Goal: Task Accomplishment & Management: Use online tool/utility

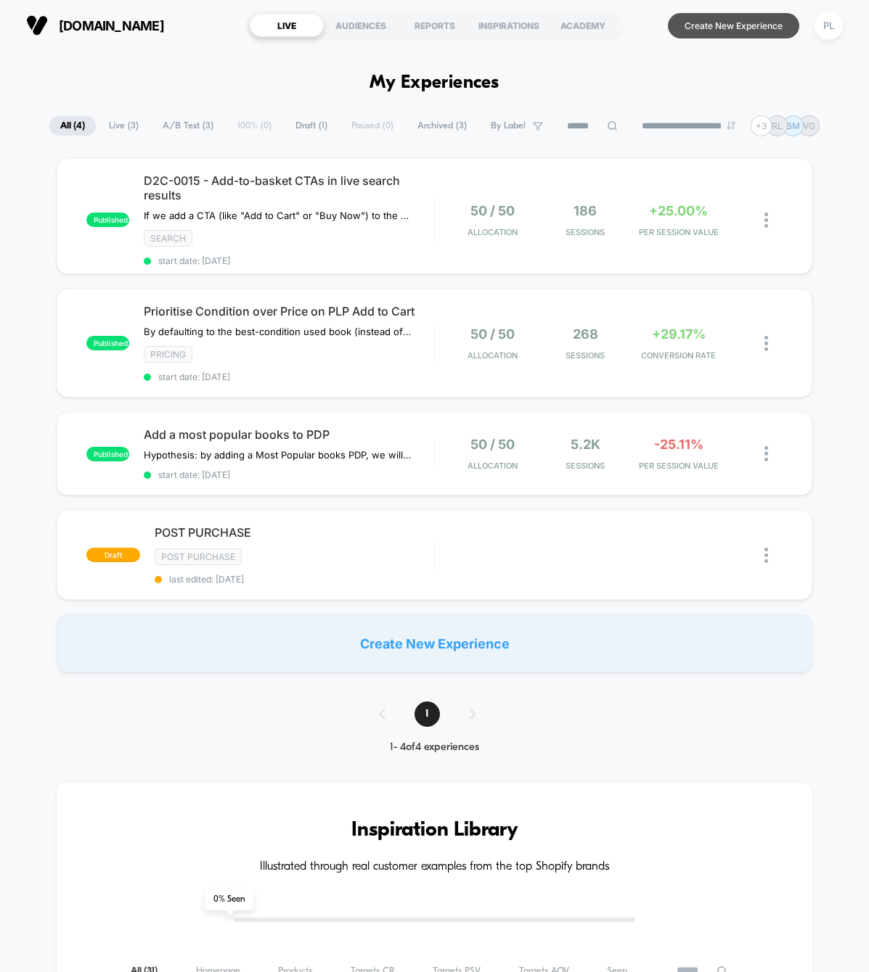
click at [758, 25] on button "Create New Experience" at bounding box center [733, 25] width 131 height 25
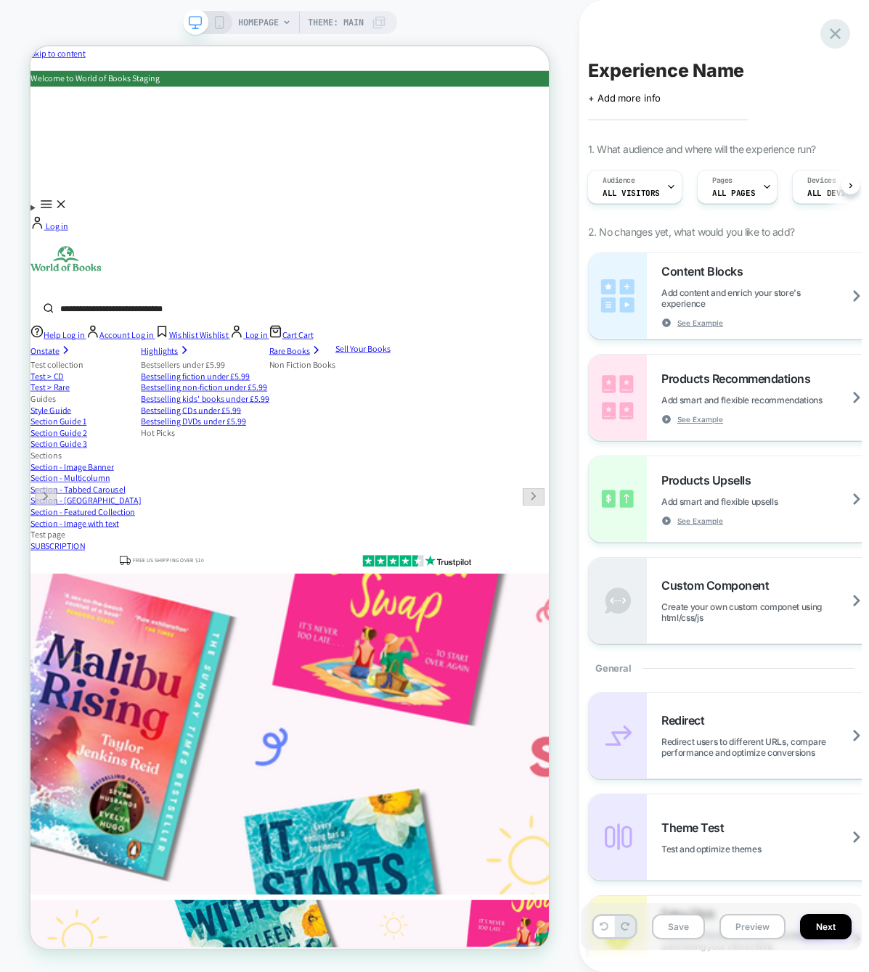
click at [837, 36] on icon at bounding box center [834, 33] width 11 height 11
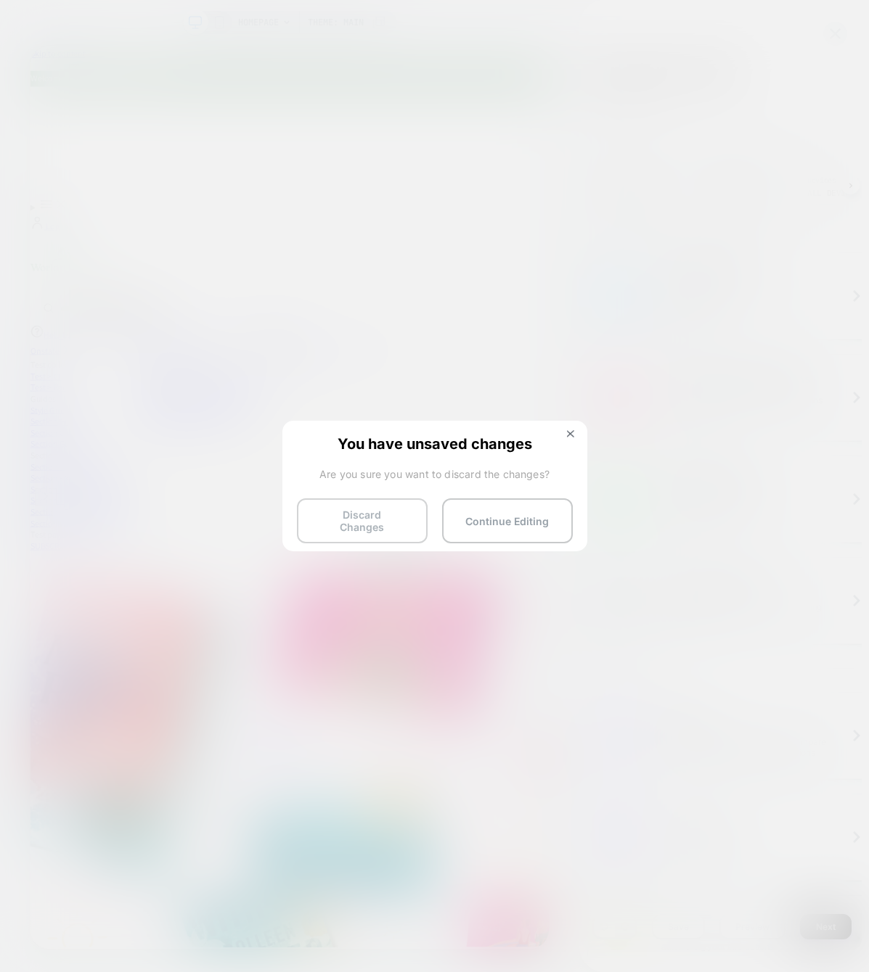
click at [340, 523] on button "Discard Changes" at bounding box center [362, 520] width 131 height 45
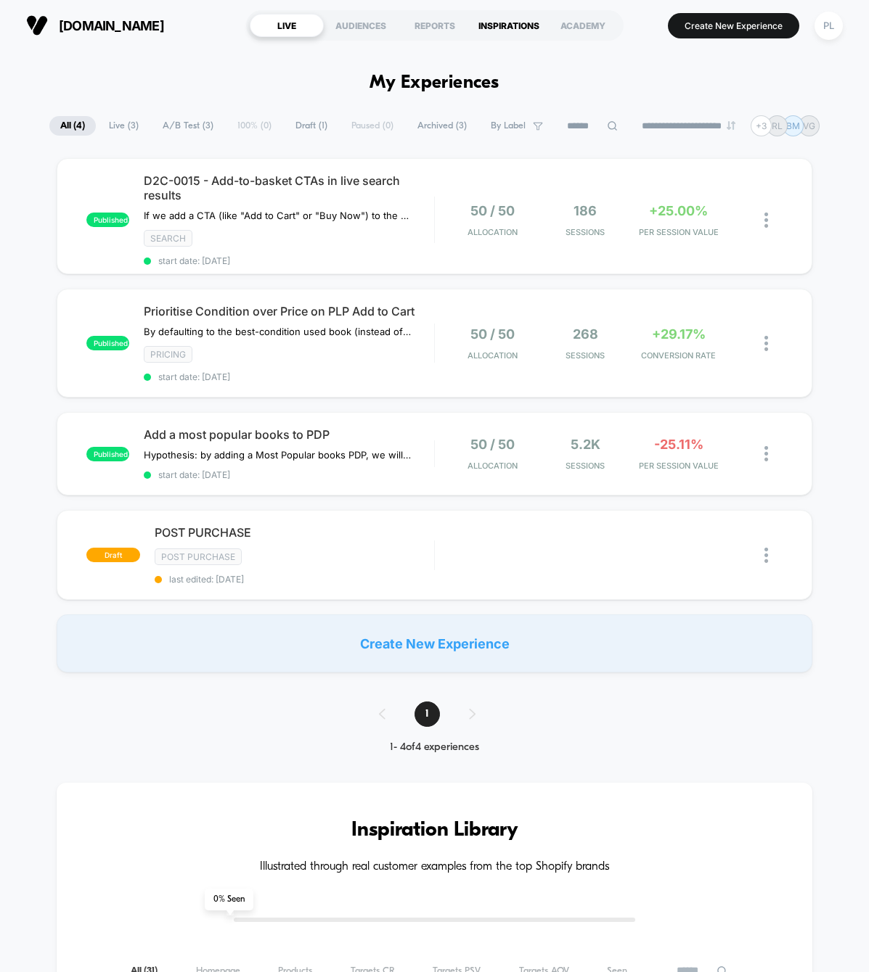
click at [509, 28] on div "INSPIRATIONS" at bounding box center [509, 25] width 74 height 23
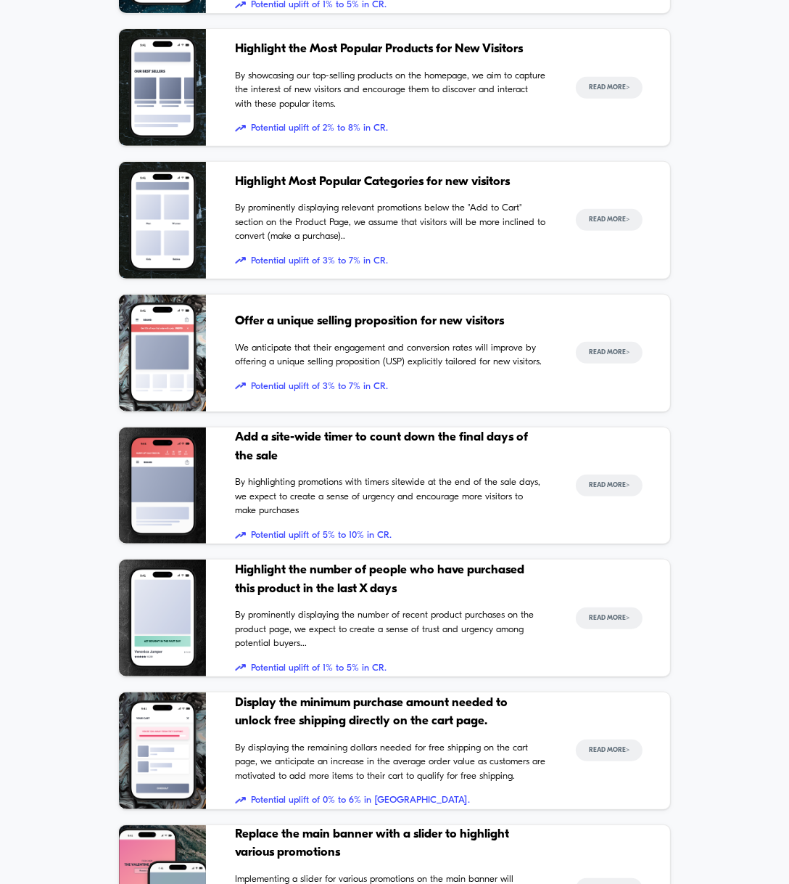
scroll to position [517, 0]
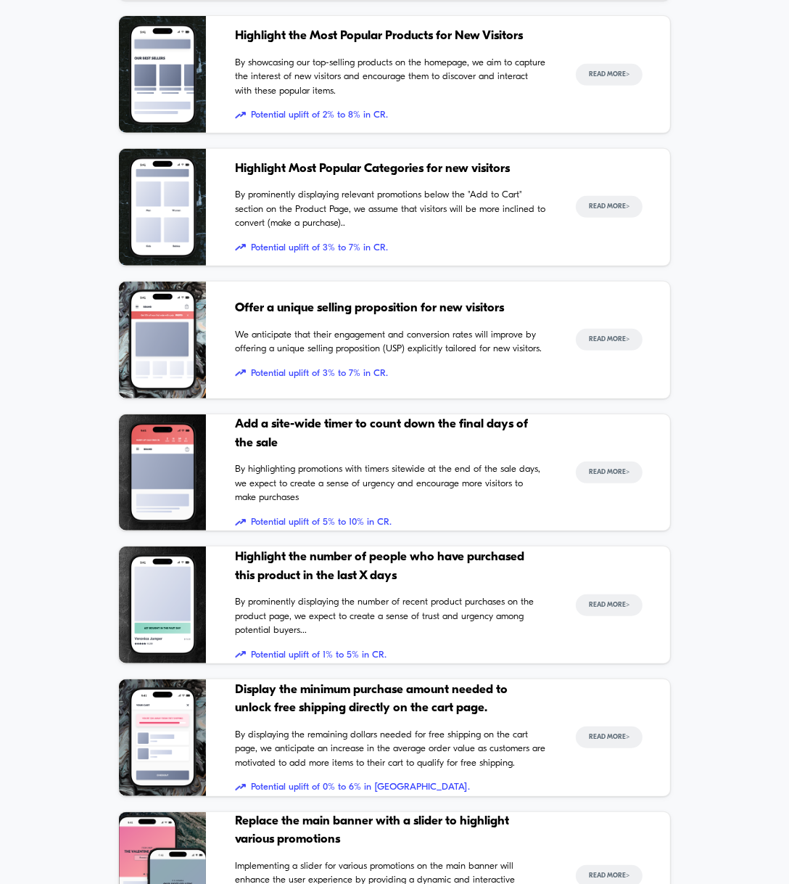
click at [78, 23] on div "Inspiration Library Illustrated through real customer examples from the top Sho…" at bounding box center [394, 518] width 789 height 1839
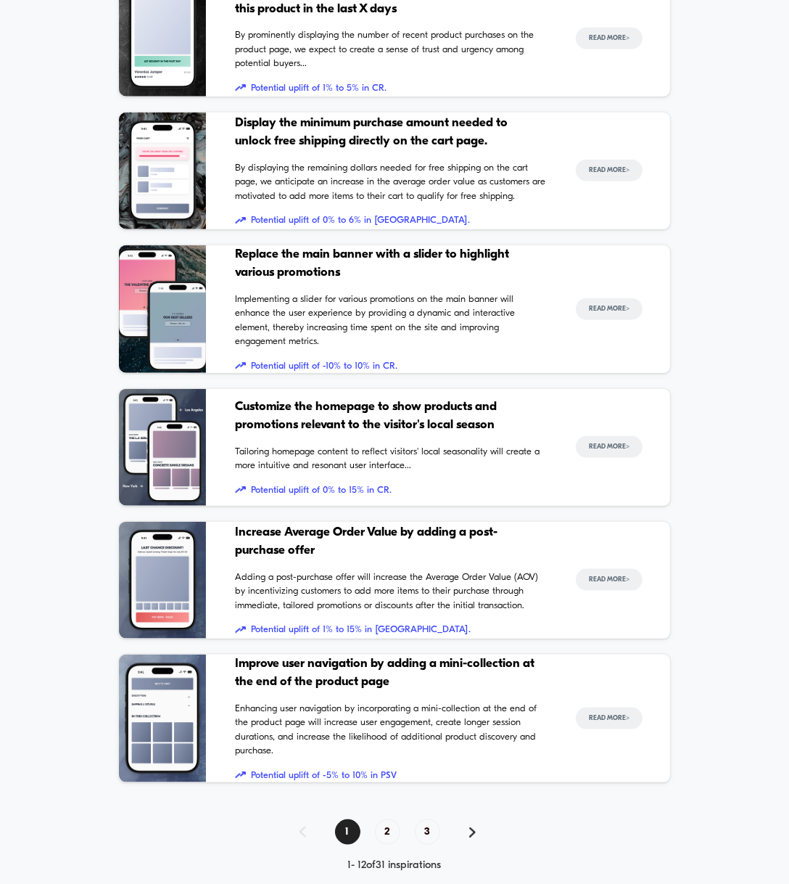
scroll to position [1081, 0]
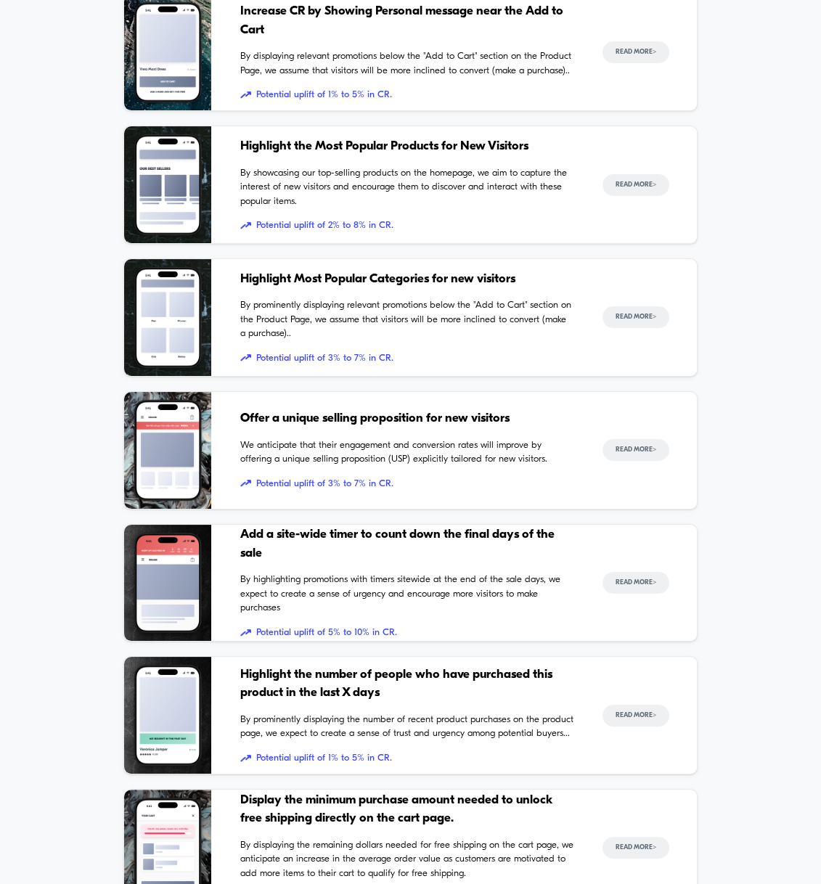
scroll to position [401, 0]
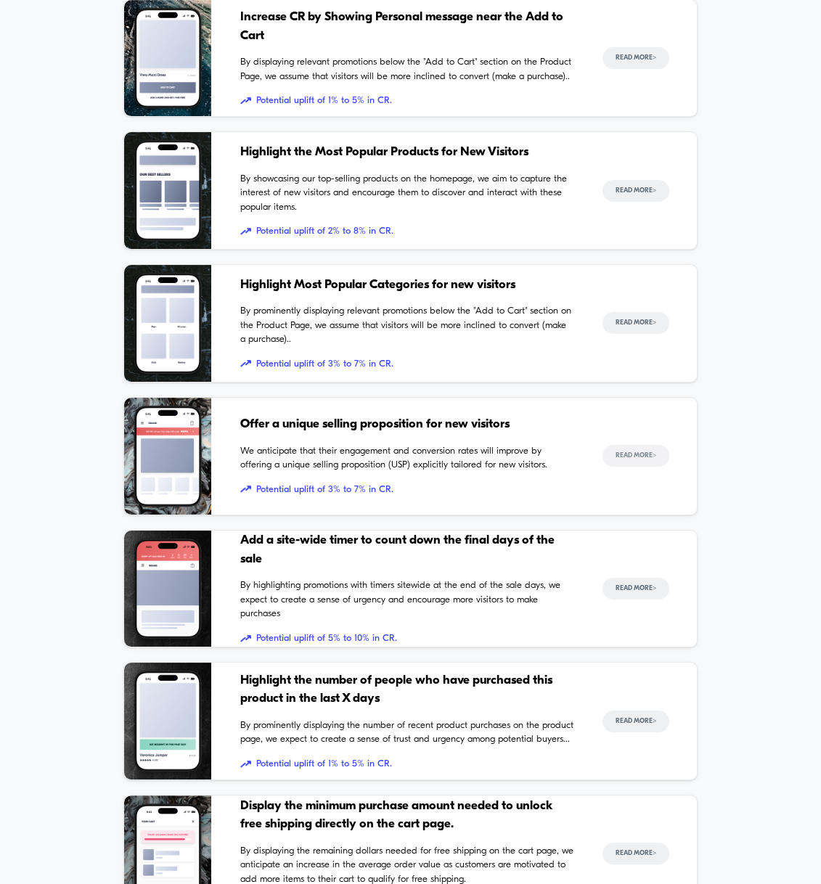
click at [660, 459] on button "Read More >" at bounding box center [635, 456] width 67 height 22
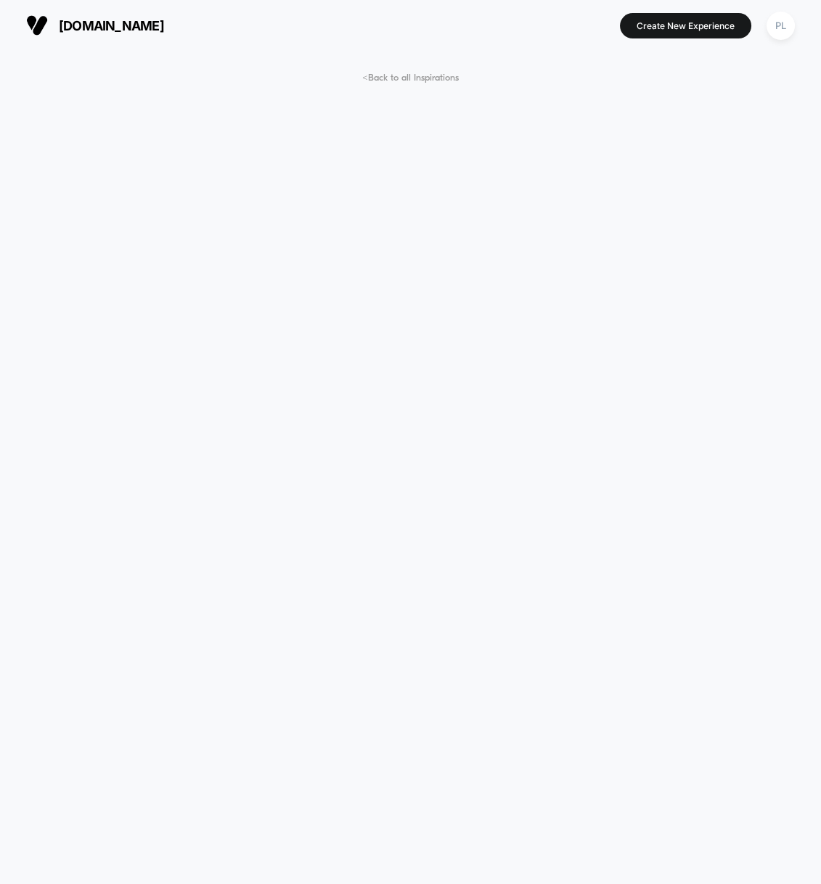
click at [781, 46] on div "[DOMAIN_NAME] [URL][DOMAIN_NAME] Create New Experience PL" at bounding box center [410, 25] width 821 height 51
click at [702, 35] on button "Create New Experience" at bounding box center [685, 25] width 131 height 25
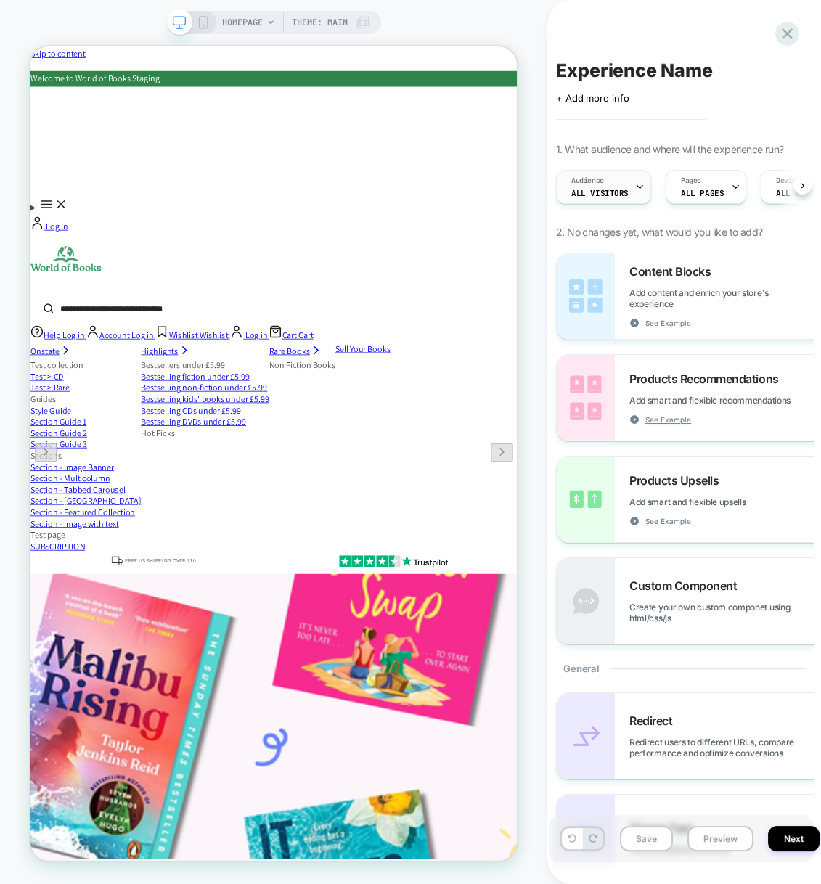
click at [605, 189] on span "All Visitors" at bounding box center [599, 193] width 57 height 10
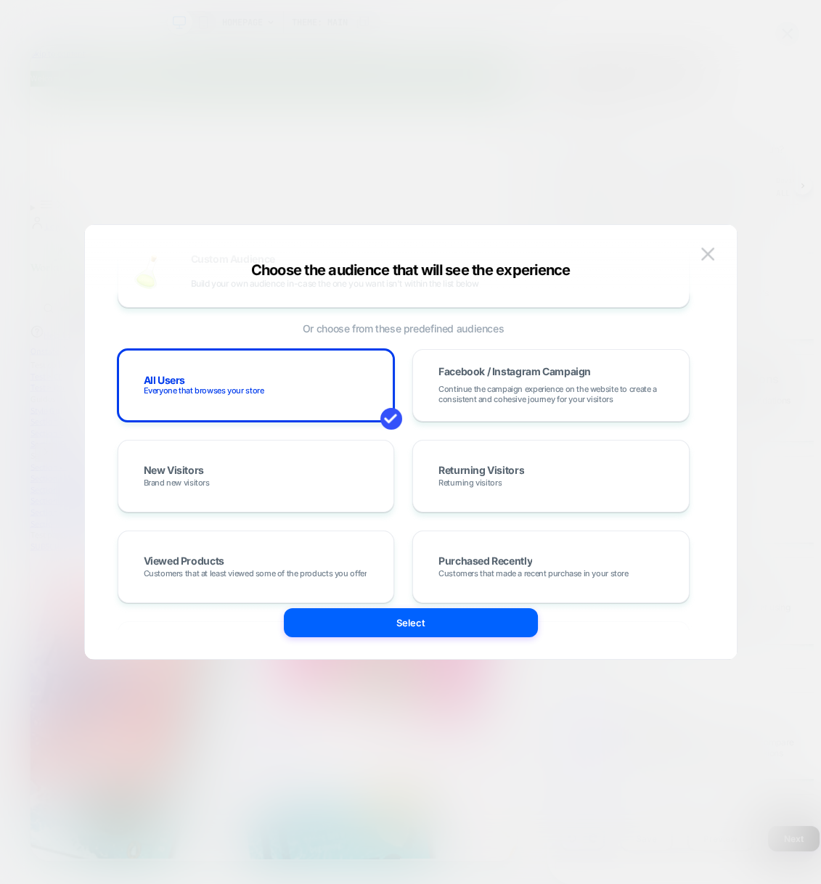
scroll to position [36, 0]
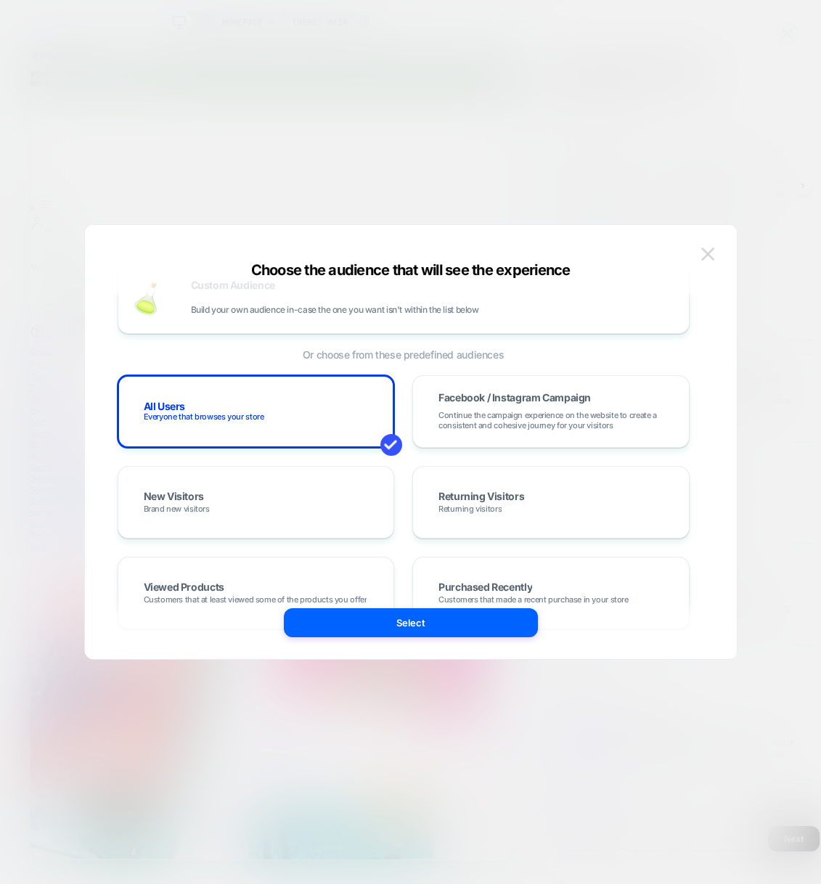
click at [705, 254] on img at bounding box center [707, 253] width 13 height 12
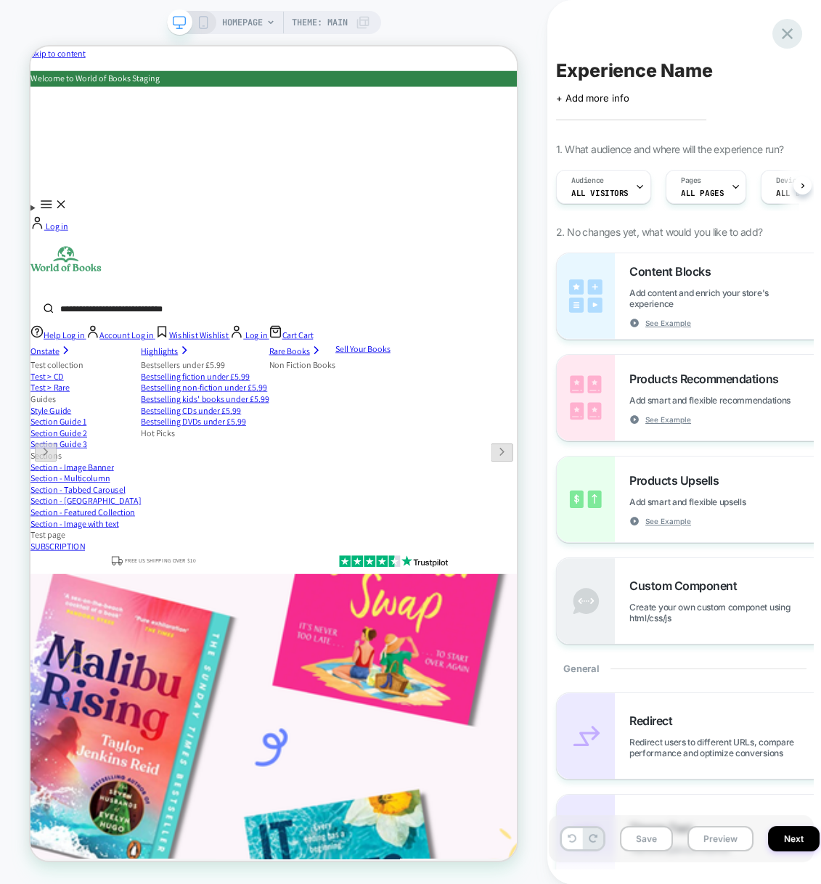
click at [791, 38] on icon at bounding box center [786, 33] width 11 height 11
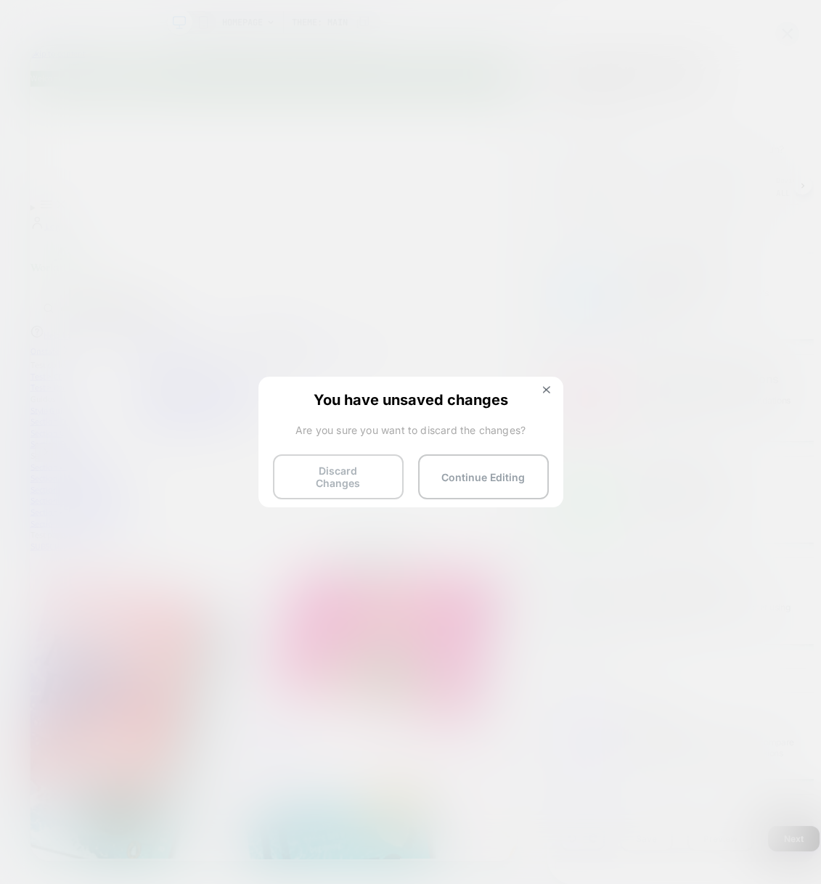
click at [0, 0] on button "Discard Changes" at bounding box center [0, 0] width 0 height 0
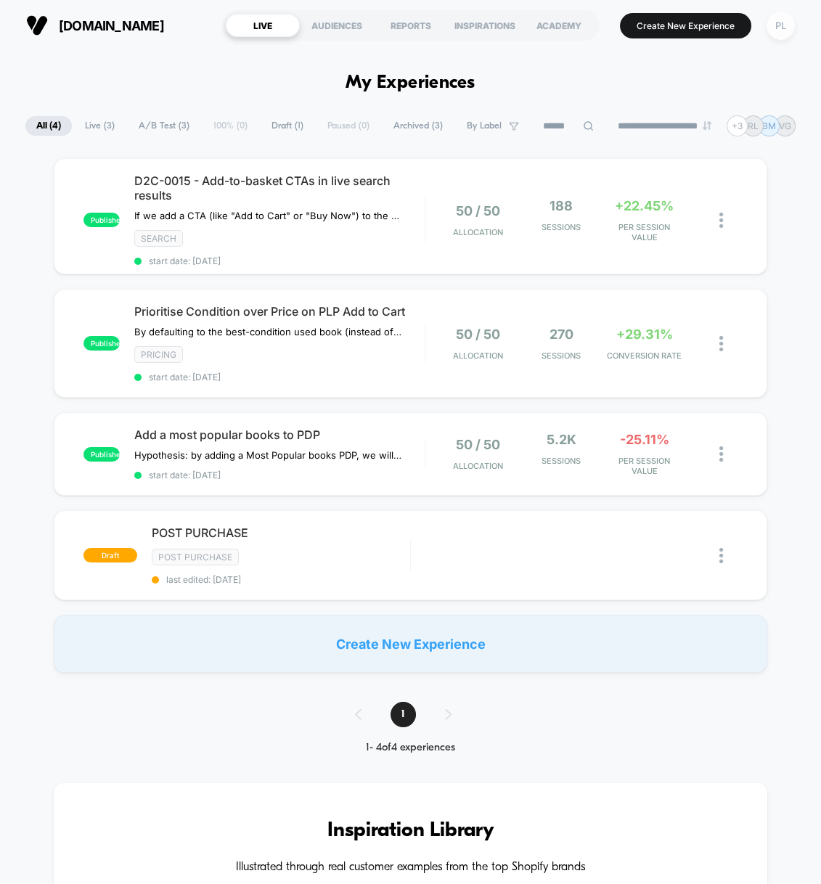
click at [795, 25] on div "PL" at bounding box center [780, 26] width 28 height 28
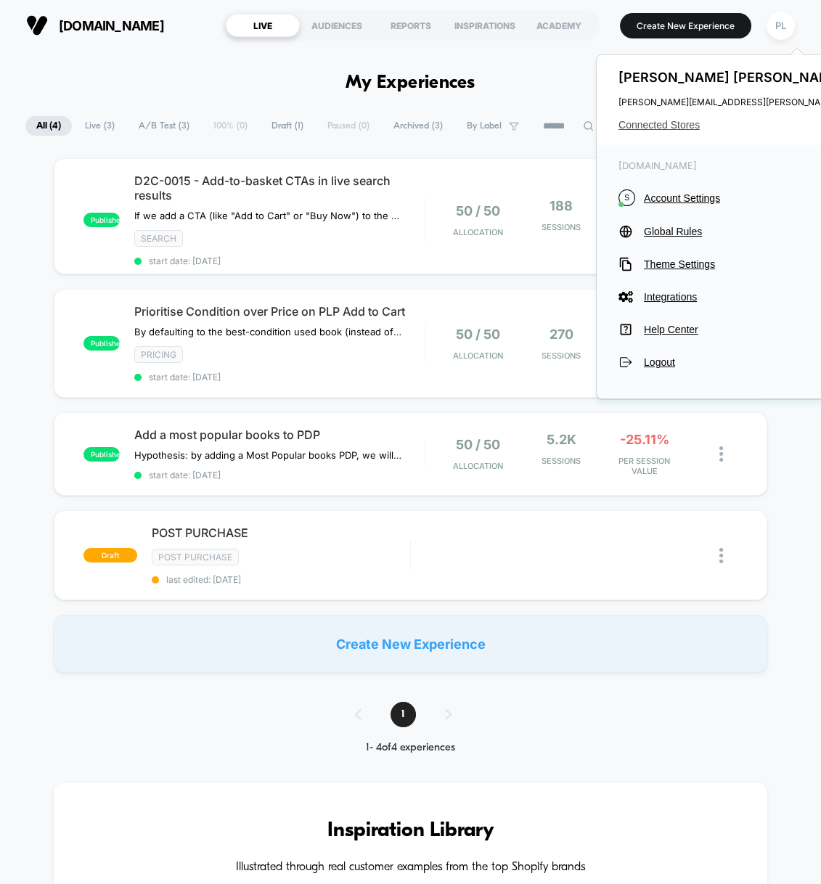
click at [676, 122] on span "Connected Stores" at bounding box center [762, 125] width 288 height 12
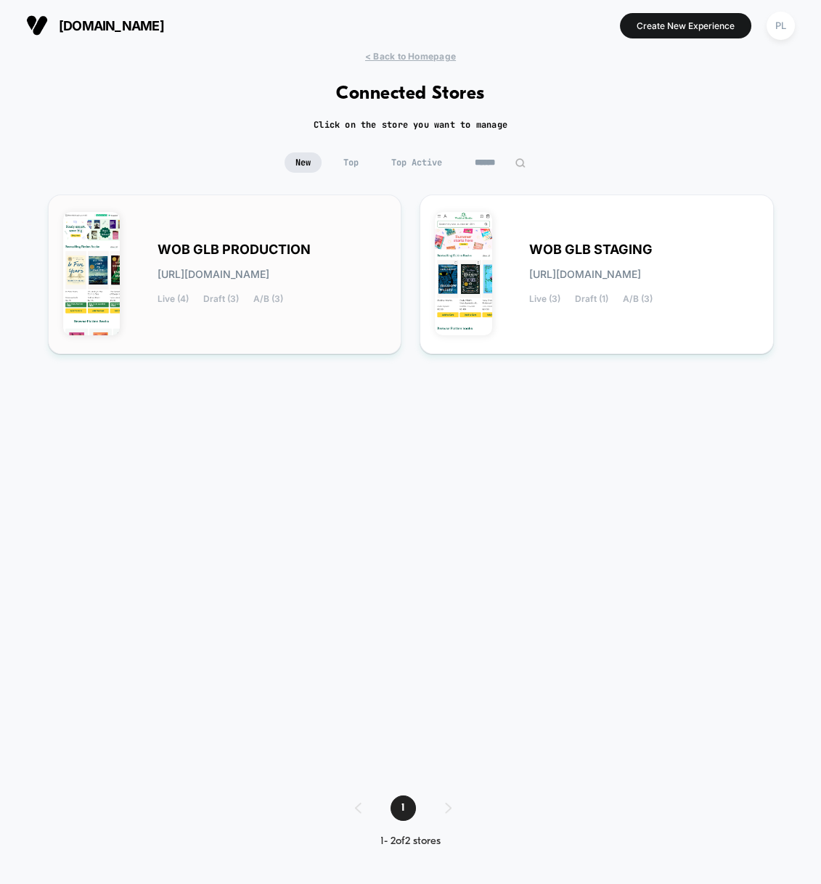
click at [202, 290] on div "WOB GLB PRODUCTION [URL][DOMAIN_NAME] Live (4) Draft (3) A/B (3)" at bounding box center [271, 274] width 229 height 59
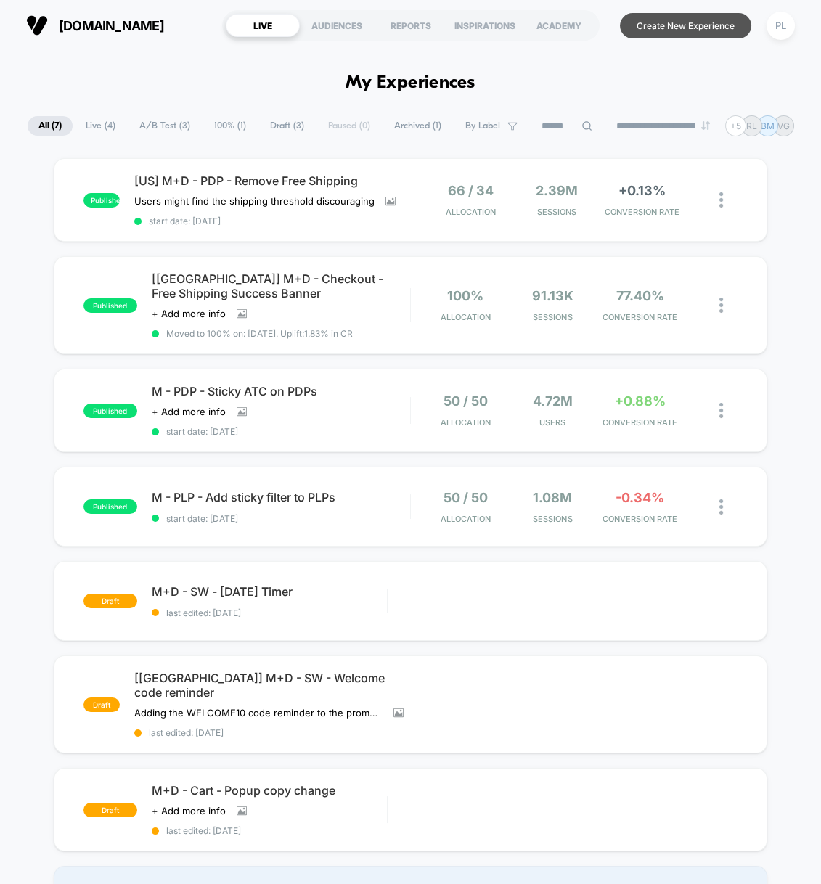
click at [670, 35] on button "Create New Experience" at bounding box center [685, 25] width 131 height 25
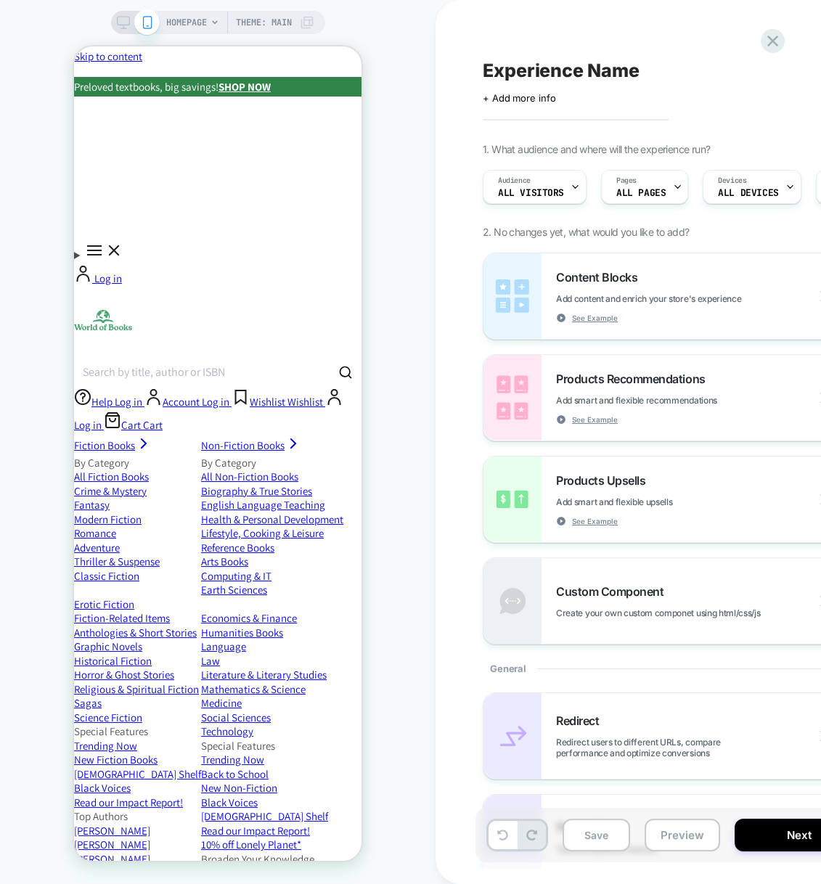
click at [551, 190] on span "All Visitors" at bounding box center [531, 193] width 66 height 10
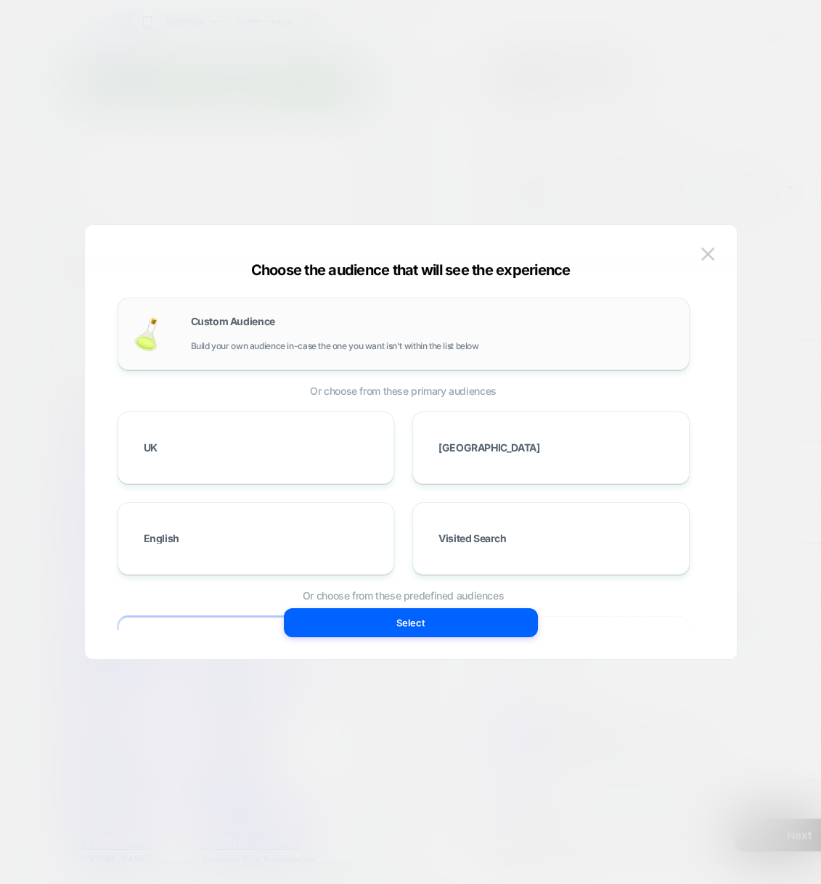
click at [584, 305] on div "Custom Audience Build your own audience in-case the one you want isn't within t…" at bounding box center [404, 333] width 572 height 73
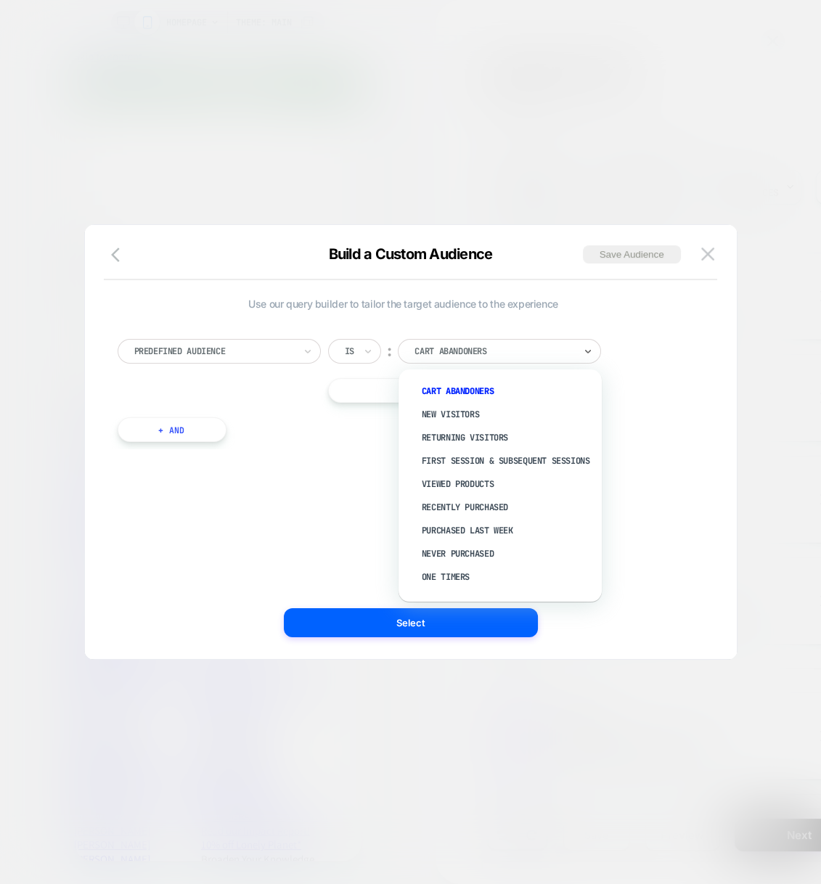
click at [492, 350] on div at bounding box center [494, 351] width 160 height 13
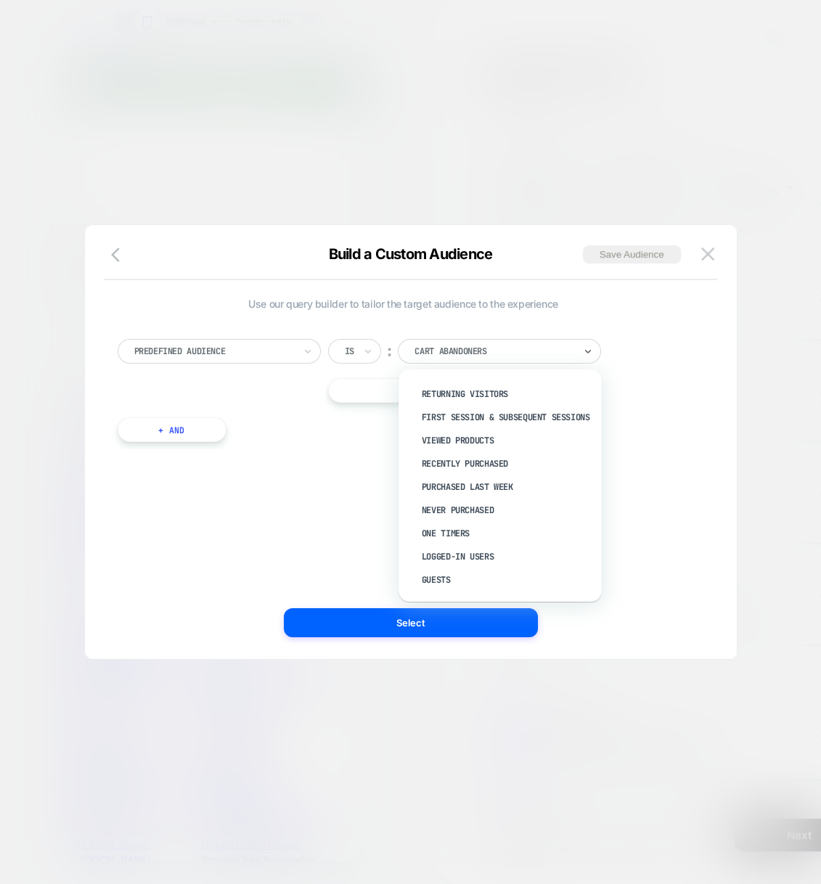
click at [319, 491] on div "Use our query builder to tailor the target audience to the experience Predefine…" at bounding box center [403, 442] width 608 height 376
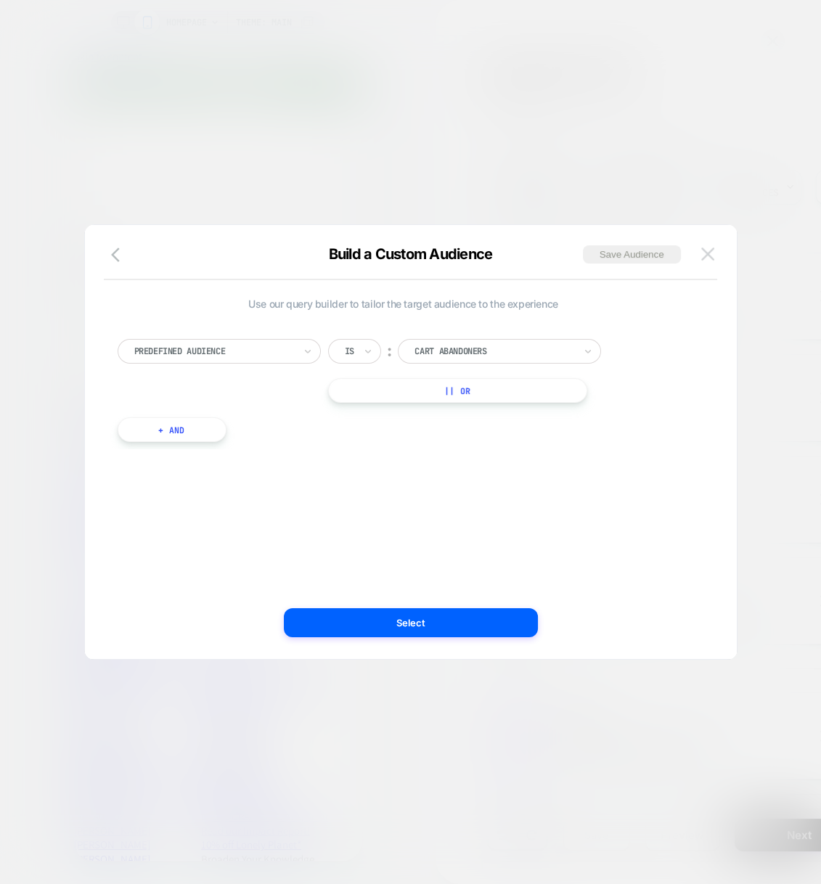
click at [711, 248] on img at bounding box center [707, 253] width 13 height 12
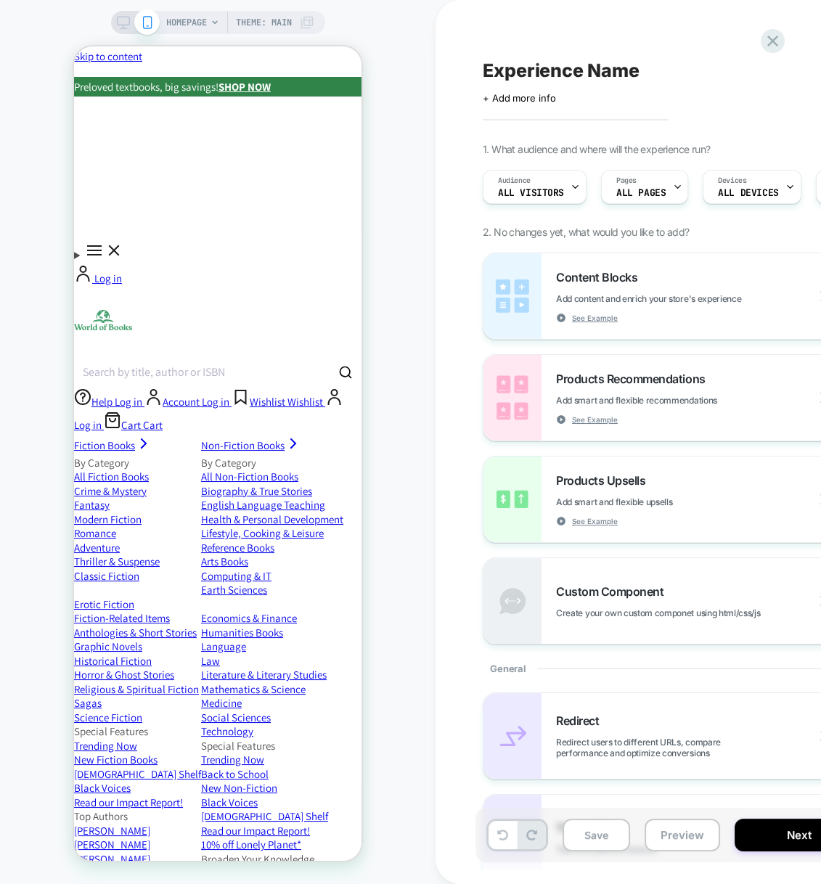
click at [777, 56] on div "Experience Name Click to edit experience details + Add more info 1. What audien…" at bounding box center [747, 442] width 544 height 855
click at [776, 49] on icon at bounding box center [773, 41] width 20 height 20
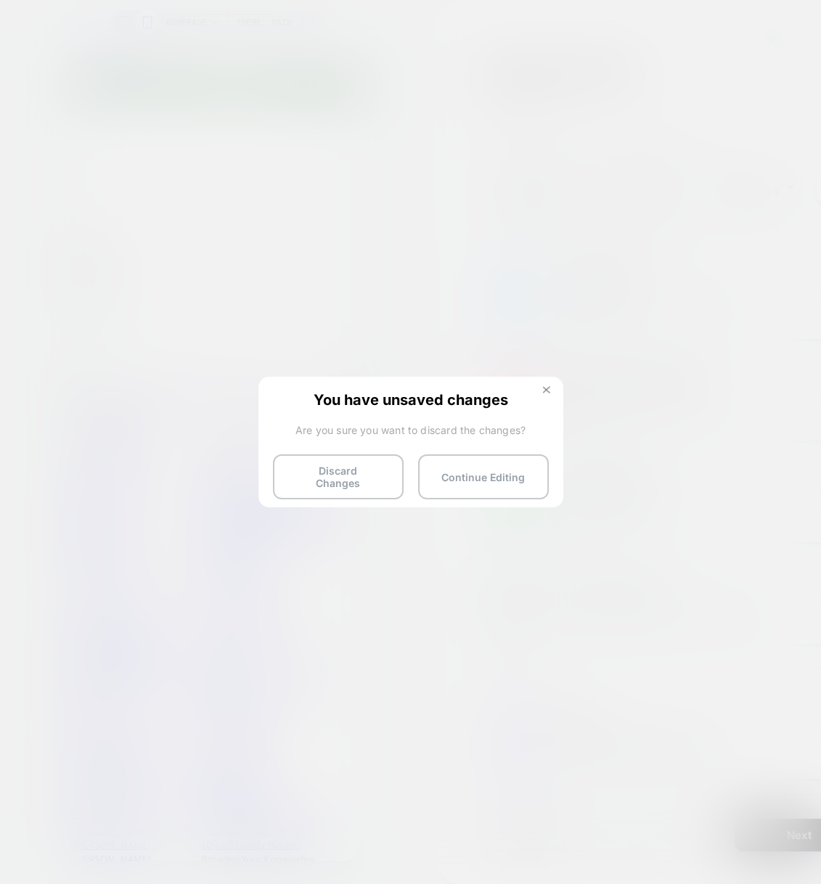
click at [546, 387] on button at bounding box center [546, 391] width 16 height 12
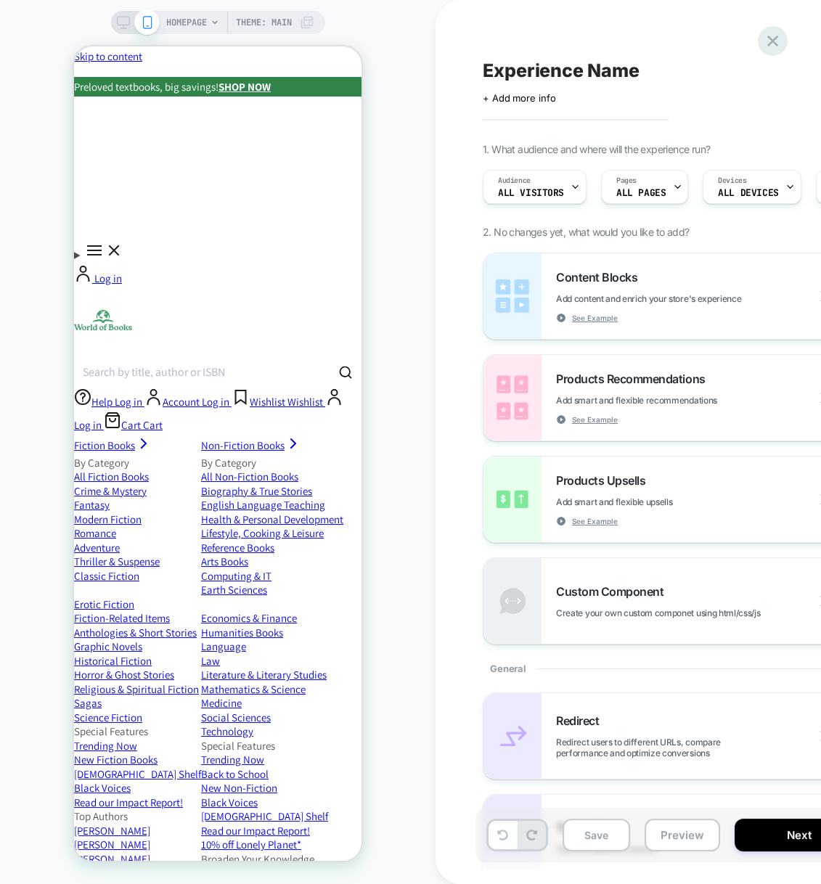
click at [773, 45] on icon at bounding box center [773, 41] width 20 height 20
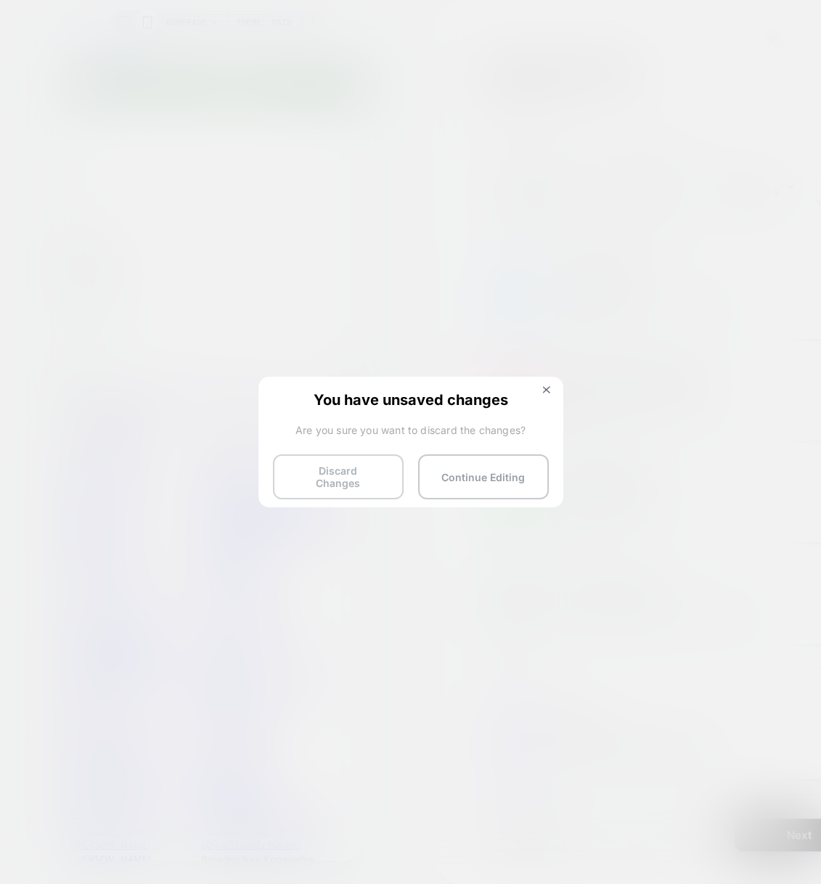
click at [0, 0] on button "Discard Changes" at bounding box center [0, 0] width 0 height 0
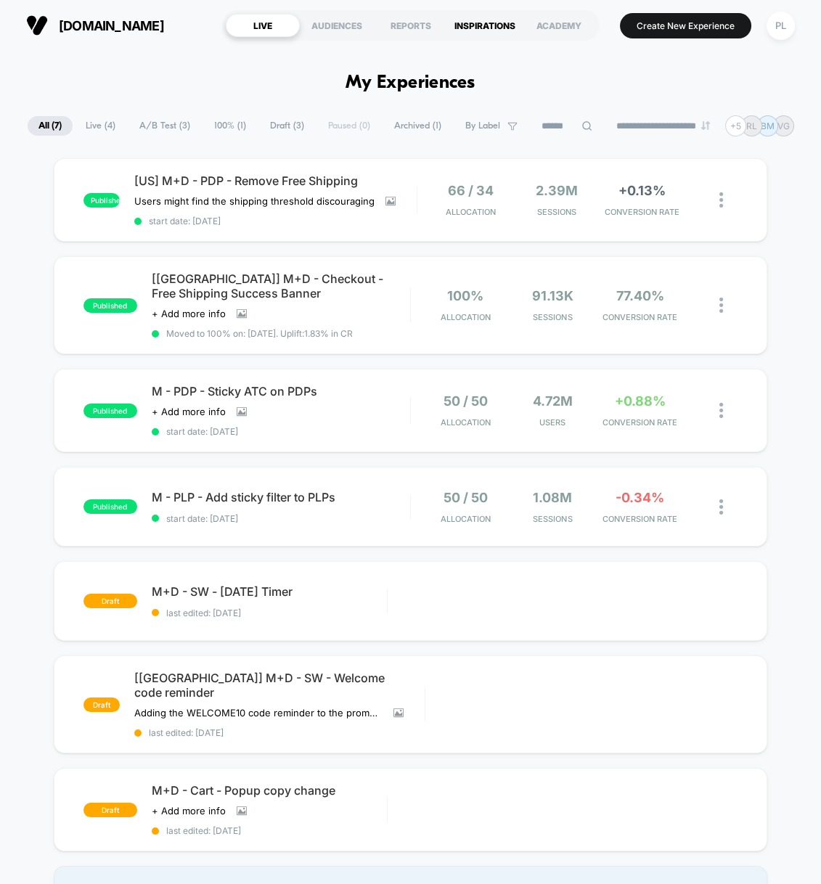
click at [503, 25] on div "INSPIRATIONS" at bounding box center [485, 25] width 74 height 23
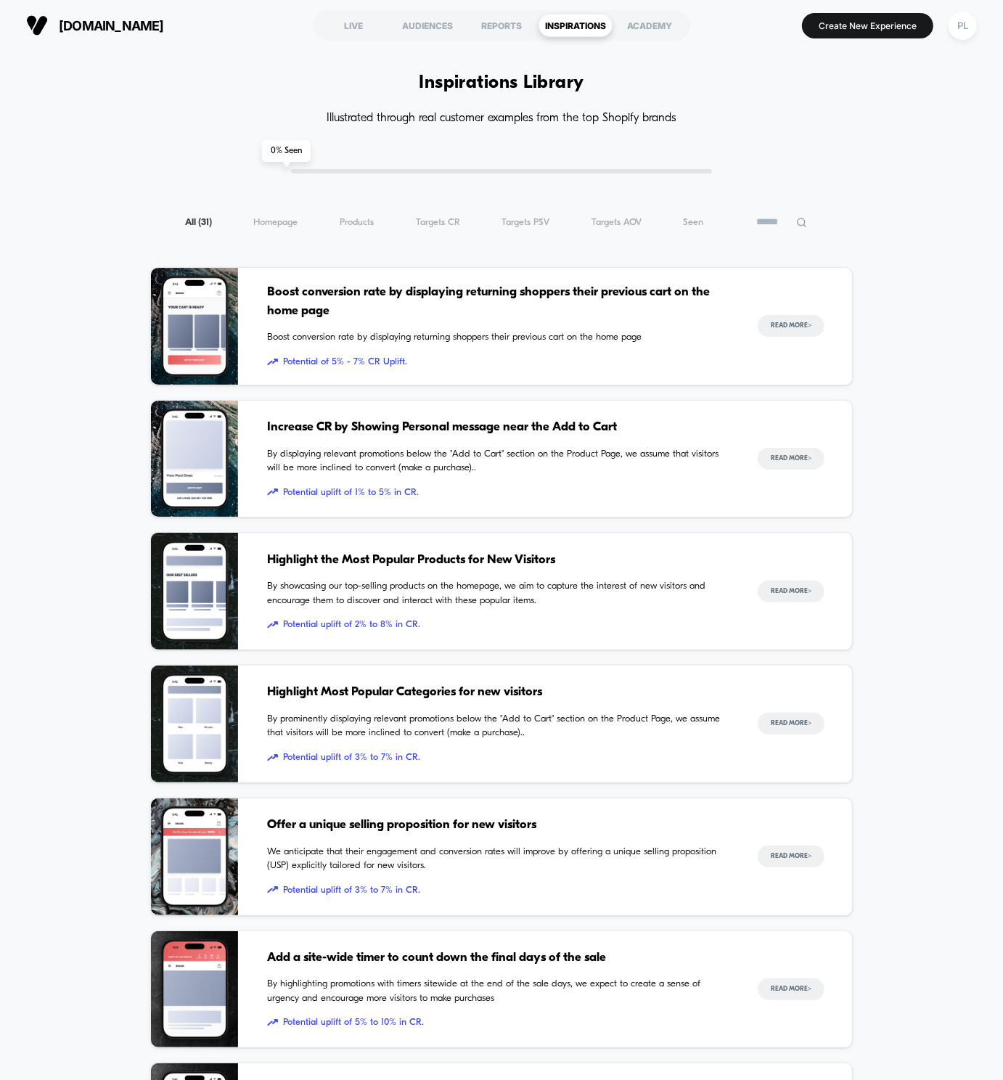
click at [46, 306] on div "Inspiration Library Illustrated through real customer examples from the top Sho…" at bounding box center [501, 1023] width 1003 height 1816
click at [792, 327] on button "Read More >" at bounding box center [791, 326] width 67 height 22
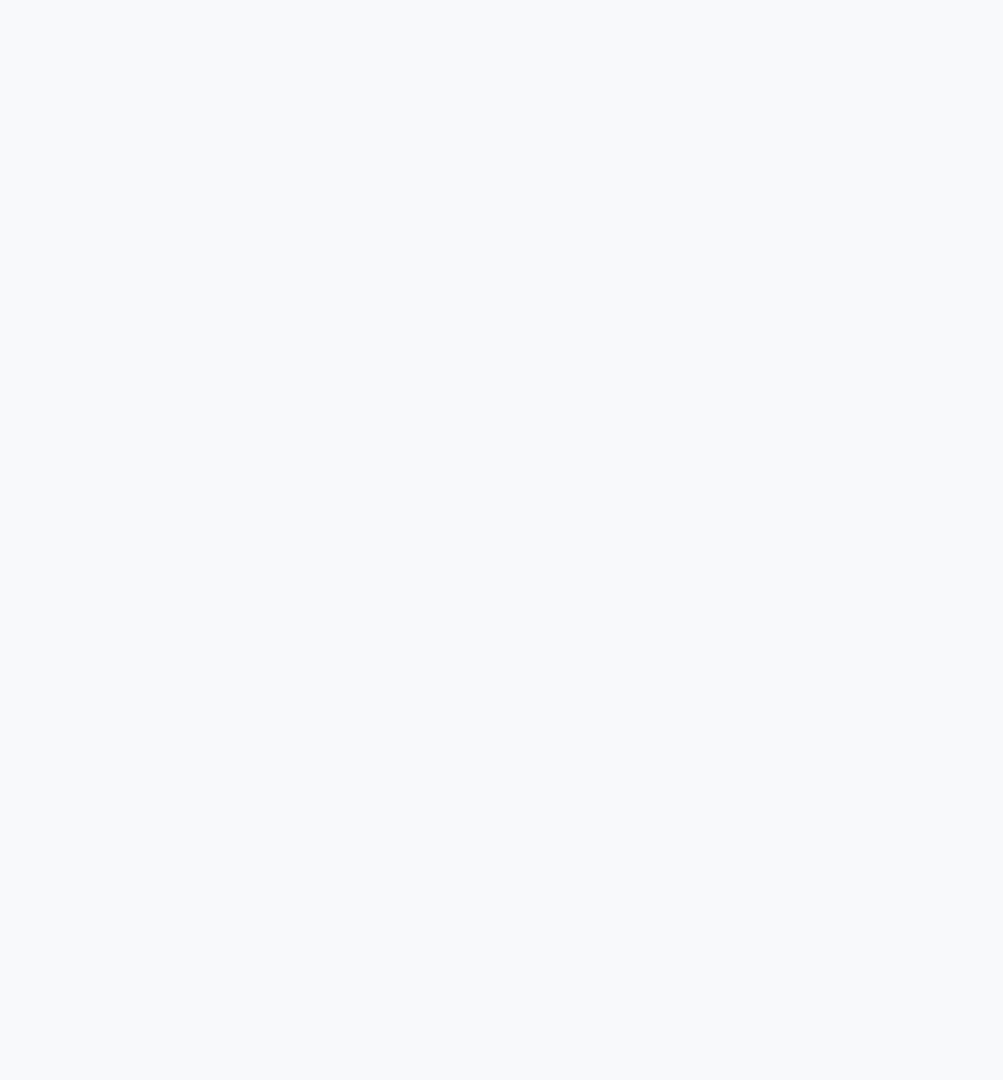
scroll to position [1347, 0]
